Goal: Find specific page/section: Find specific page/section

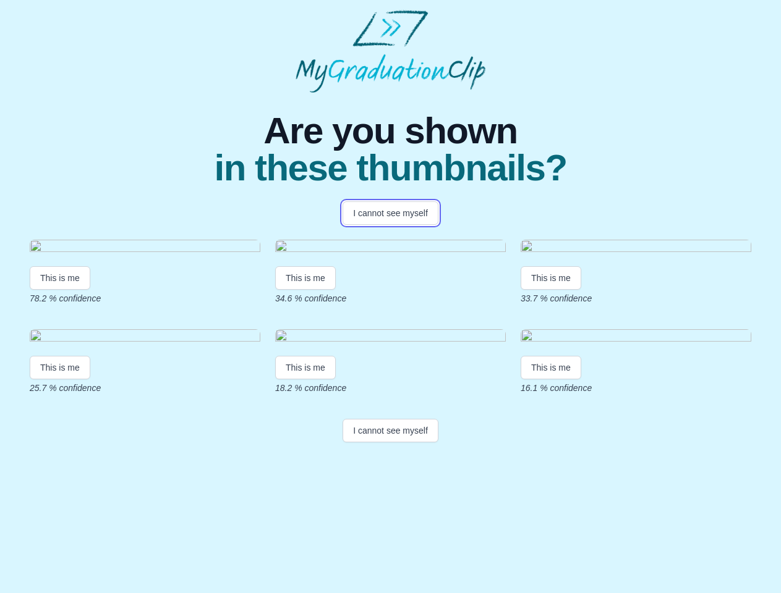
click at [390, 213] on button "I cannot see myself" at bounding box center [390, 213] width 96 height 23
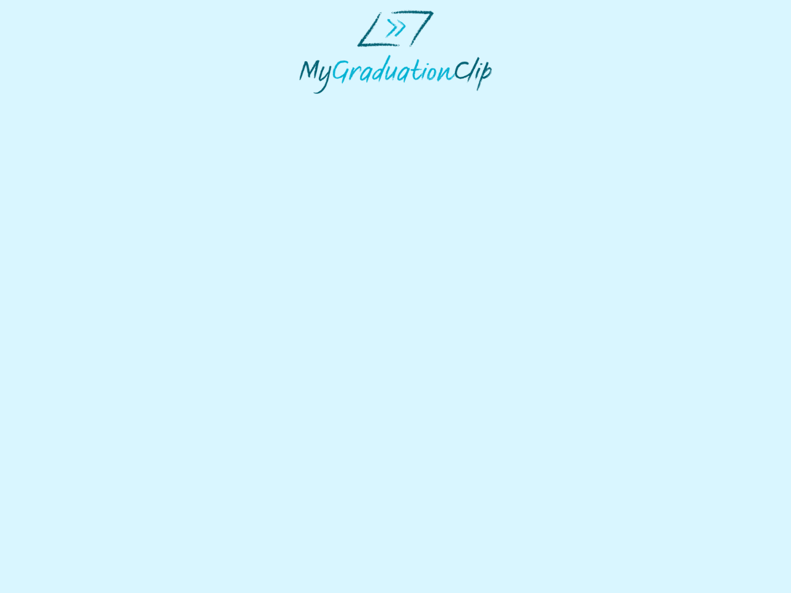
click at [60, 104] on html at bounding box center [395, 52] width 791 height 104
click at [307, 104] on html at bounding box center [395, 52] width 791 height 104
click at [554, 104] on html at bounding box center [395, 52] width 791 height 104
click at [60, 104] on html at bounding box center [395, 52] width 791 height 104
click at [307, 104] on html at bounding box center [395, 52] width 791 height 104
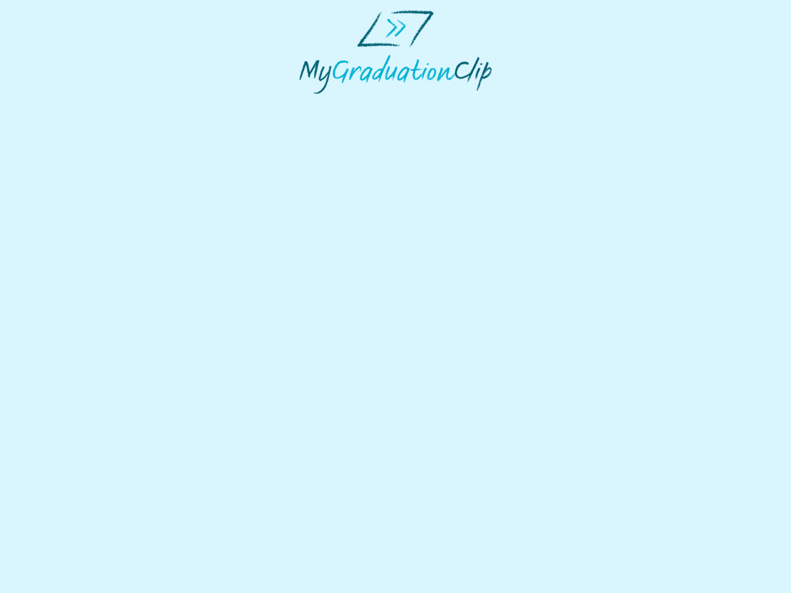
click at [554, 104] on html at bounding box center [395, 52] width 791 height 104
